Goal: Task Accomplishment & Management: Manage account settings

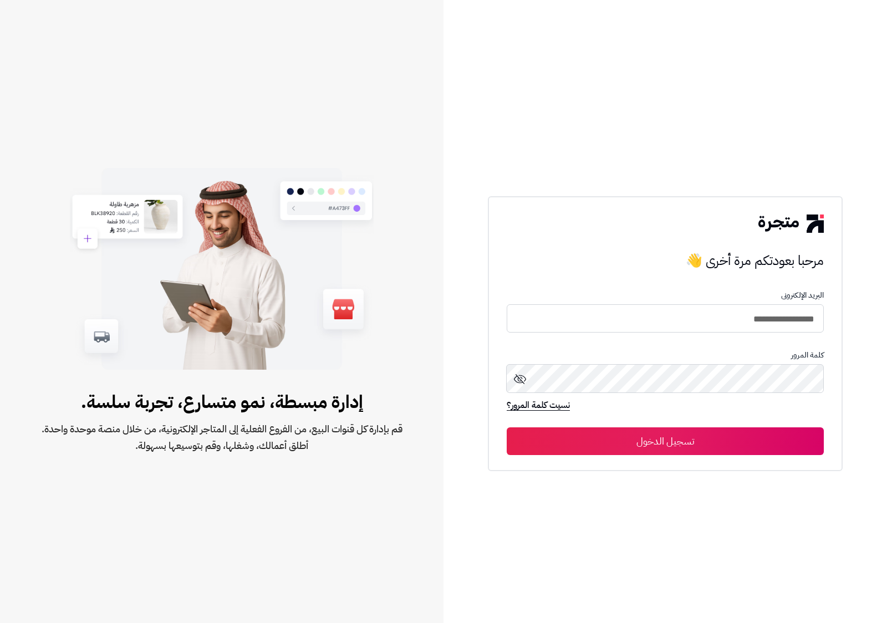
click at [742, 451] on button "تسجيل الدخول" at bounding box center [665, 441] width 317 height 28
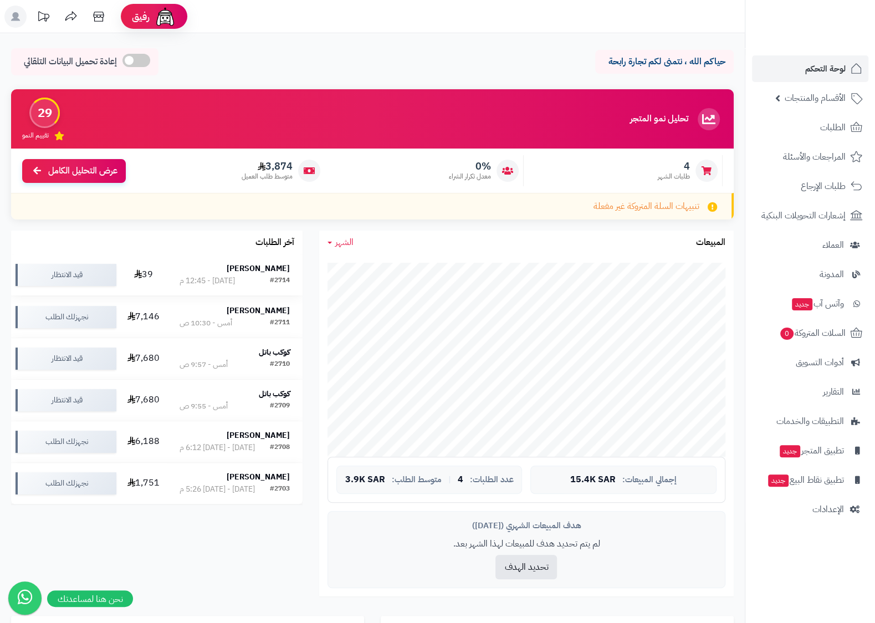
click at [280, 266] on strong "Omar Altasan" at bounding box center [258, 269] width 63 height 12
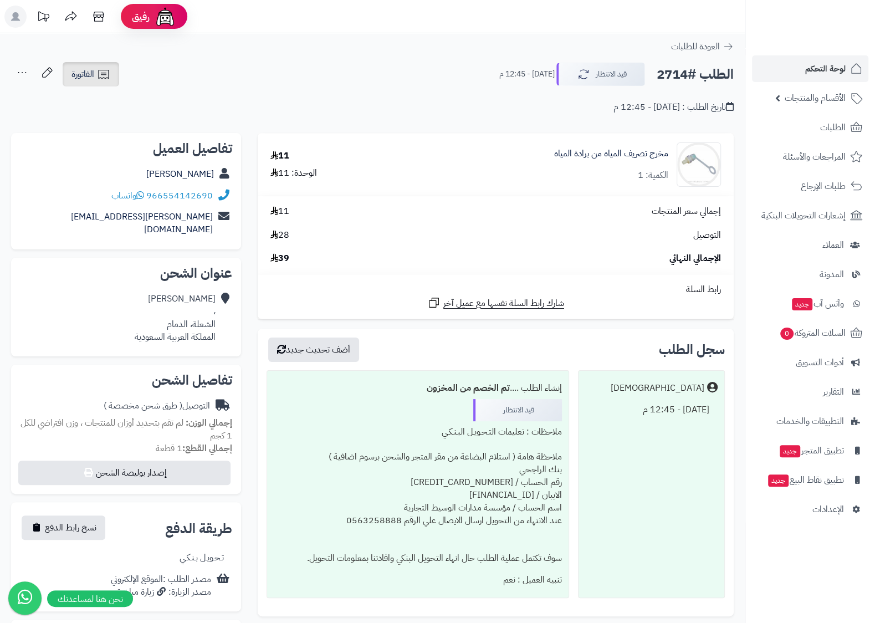
click at [80, 69] on span "الفاتورة" at bounding box center [82, 74] width 23 height 13
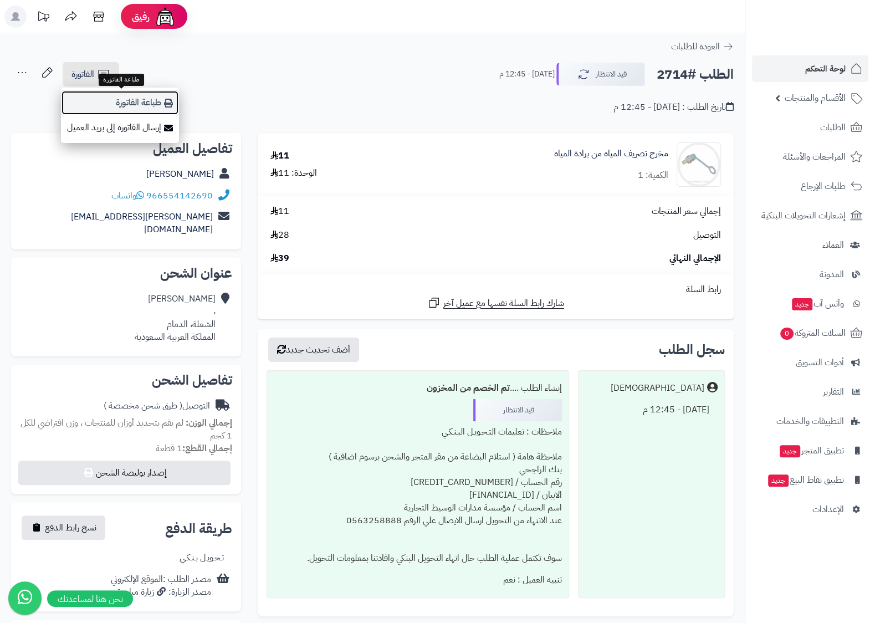
click at [135, 102] on link "طباعة الفاتورة" at bounding box center [120, 102] width 118 height 25
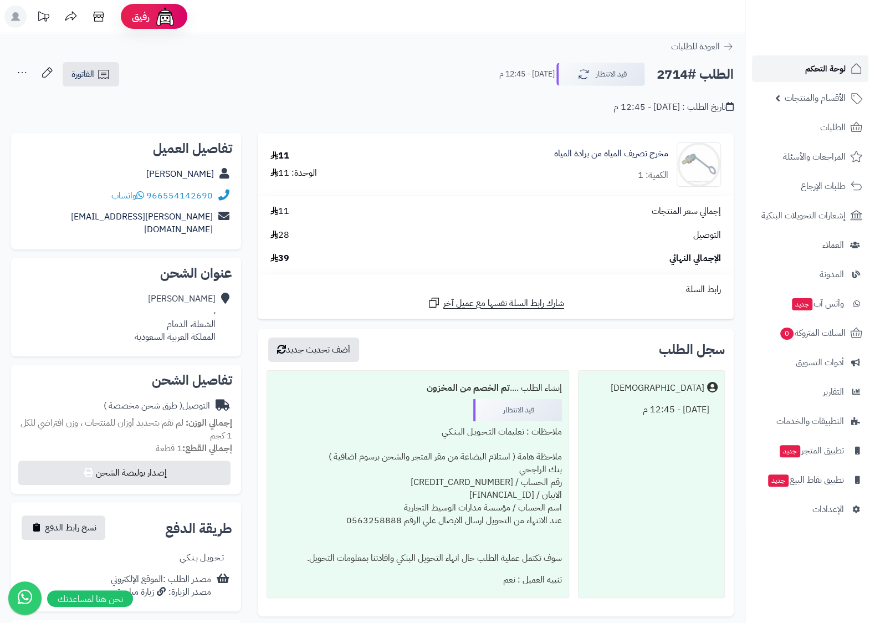
click at [848, 63] on link "لوحة التحكم" at bounding box center [810, 68] width 116 height 27
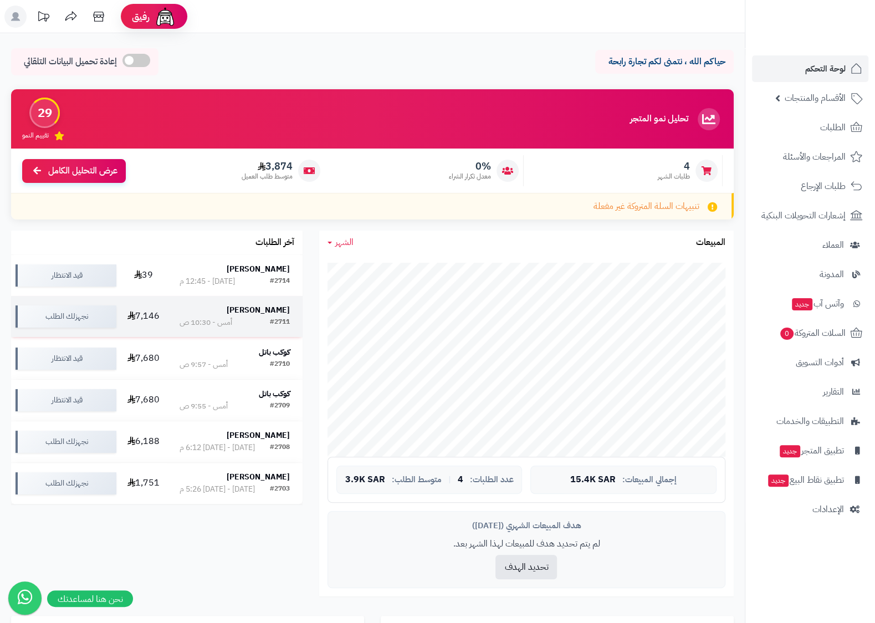
click at [272, 307] on strong "[PERSON_NAME]" at bounding box center [258, 310] width 63 height 12
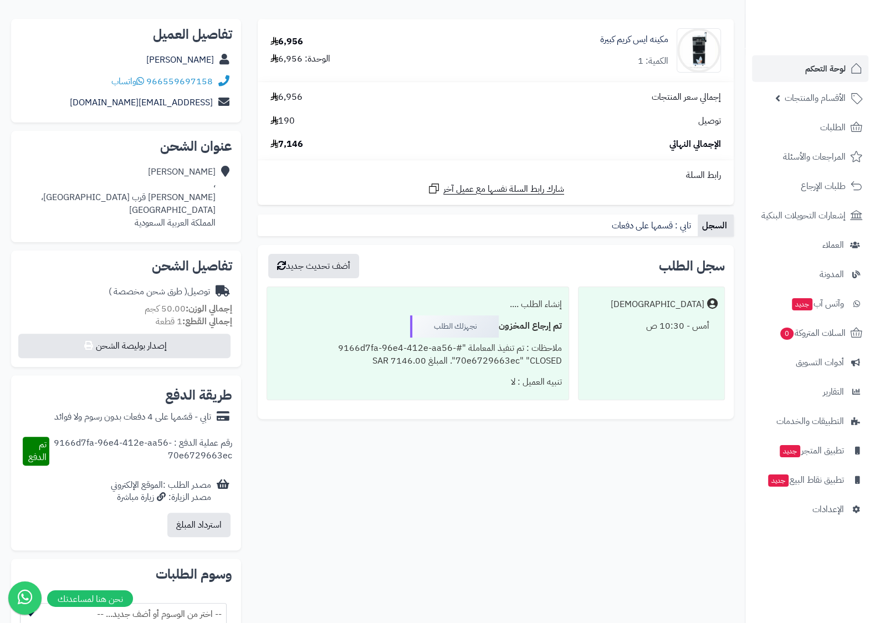
scroll to position [116, 0]
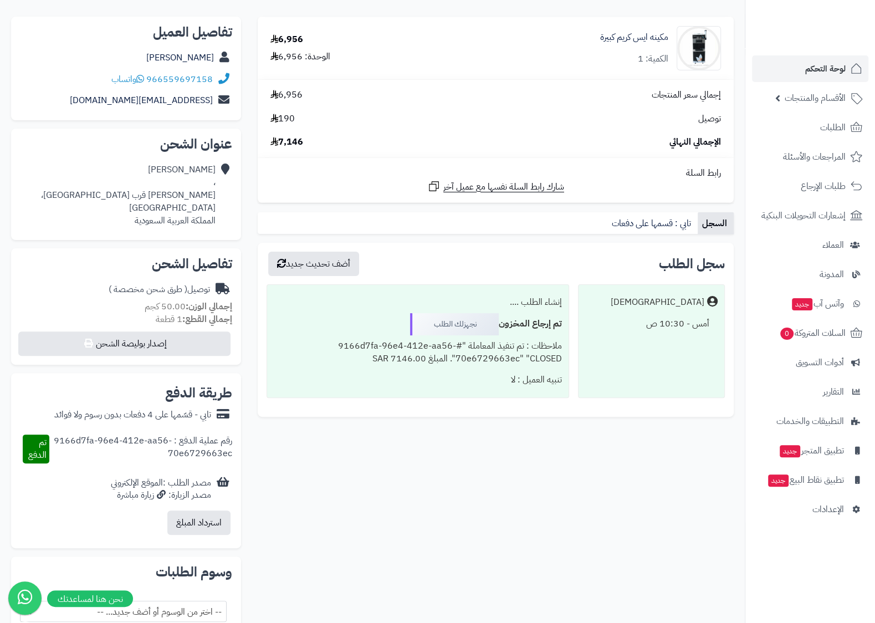
click at [272, 425] on div "سجل الطلب أضف تحديث جديد Matjrah أمس - 10:30 ص إنشاء الطلب .... تم إرجاع المخزو…" at bounding box center [495, 334] width 493 height 182
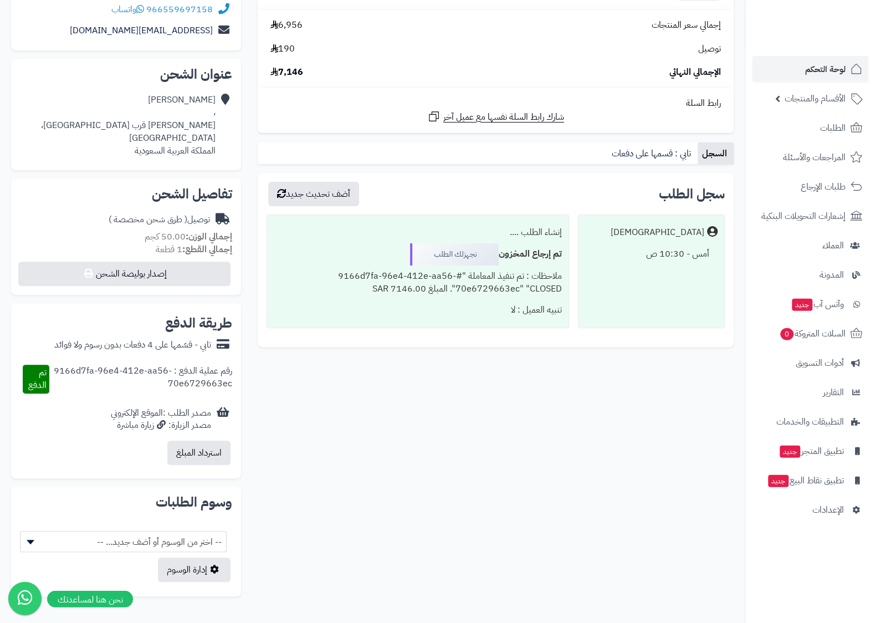
scroll to position [0, 0]
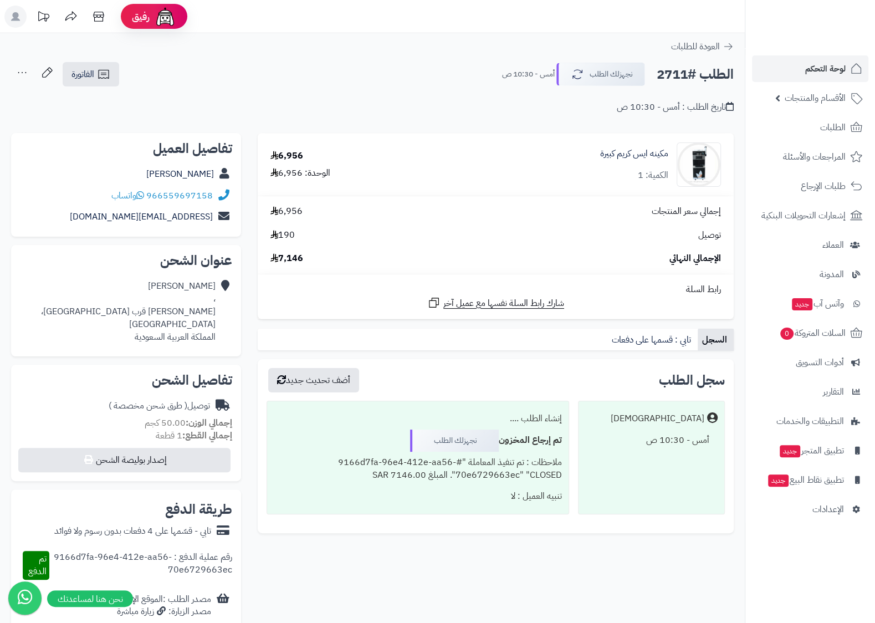
click at [725, 104] on div "تاريخ الطلب : أمس - 10:30 ص" at bounding box center [675, 107] width 117 height 13
click at [730, 106] on icon at bounding box center [730, 106] width 8 height 9
click at [94, 69] on span "الفاتورة" at bounding box center [82, 74] width 23 height 13
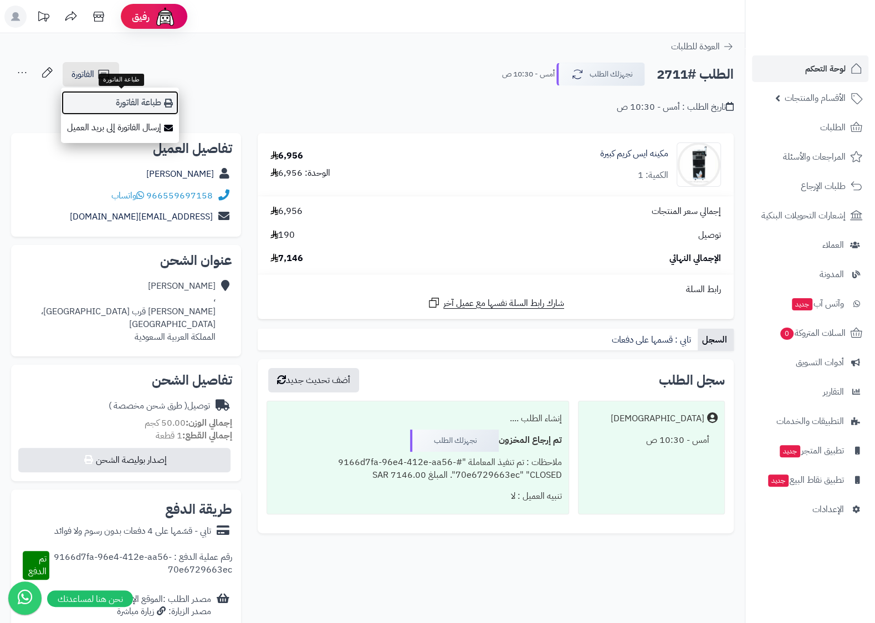
click at [144, 99] on link "طباعة الفاتورة" at bounding box center [120, 102] width 118 height 25
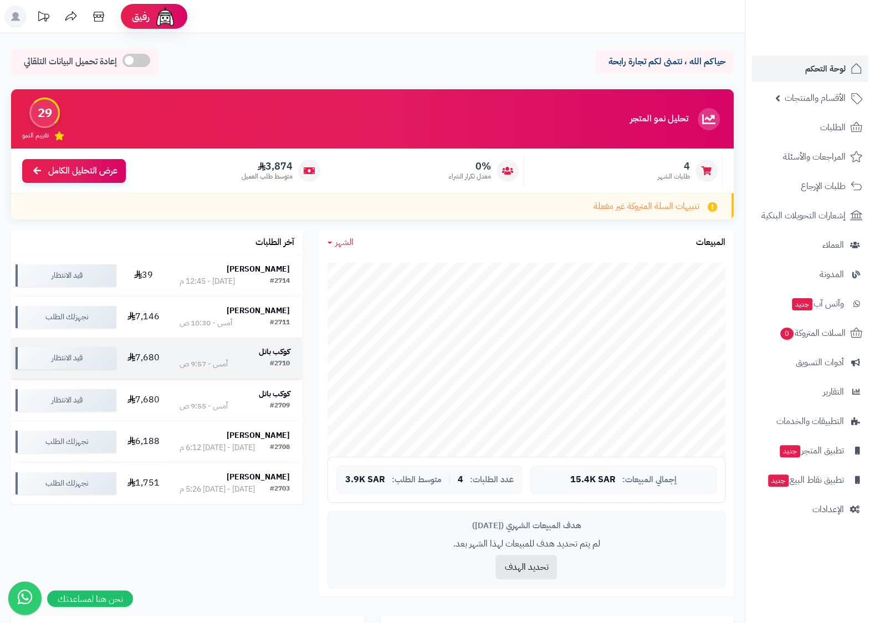
click at [271, 352] on strong "كوكب باتل" at bounding box center [274, 352] width 31 height 12
